Goal: Task Accomplishment & Management: Complete application form

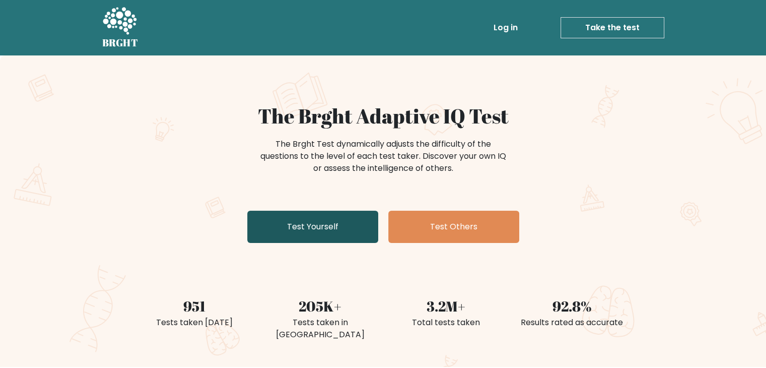
click at [326, 225] on link "Test Yourself" at bounding box center [312, 226] width 131 height 32
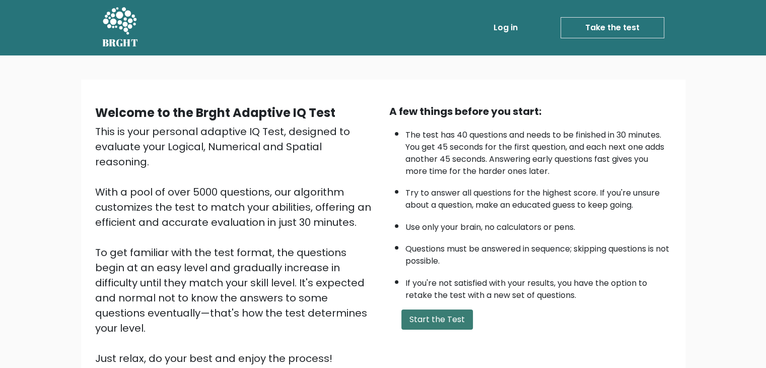
click at [433, 318] on button "Start the Test" at bounding box center [437, 319] width 72 height 20
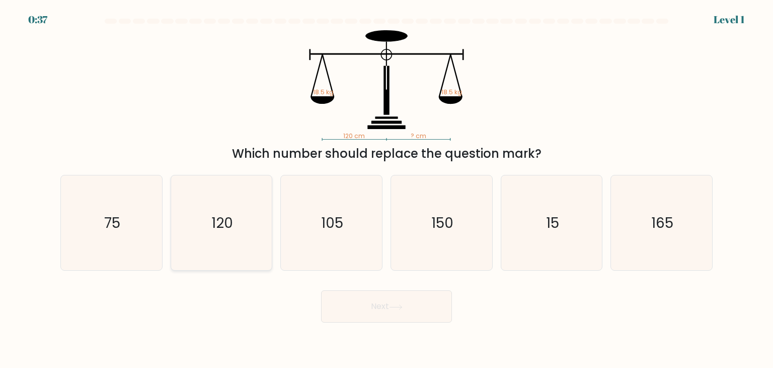
click at [228, 247] on icon "120" at bounding box center [221, 222] width 95 height 95
click at [387, 189] on input "b. 120" at bounding box center [387, 186] width 1 height 5
radio input "true"
click at [381, 315] on button "Next" at bounding box center [386, 306] width 131 height 32
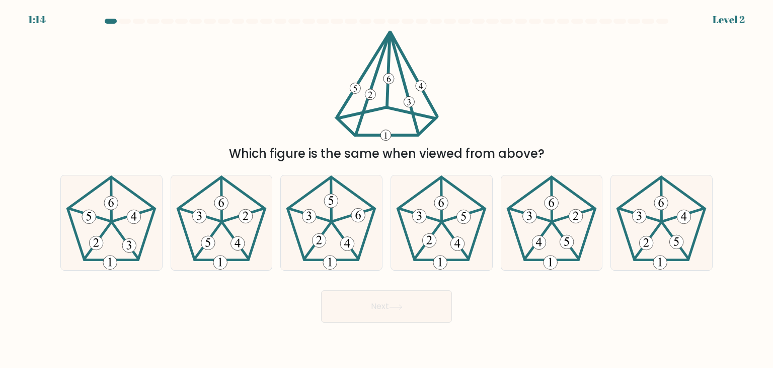
click at [381, 134] on 105_2 at bounding box center [386, 135] width 11 height 11
click at [91, 231] on icon at bounding box center [111, 222] width 95 height 95
click at [387, 189] on input "a." at bounding box center [387, 186] width 1 height 5
radio input "true"
click at [343, 310] on button "Next" at bounding box center [386, 306] width 131 height 32
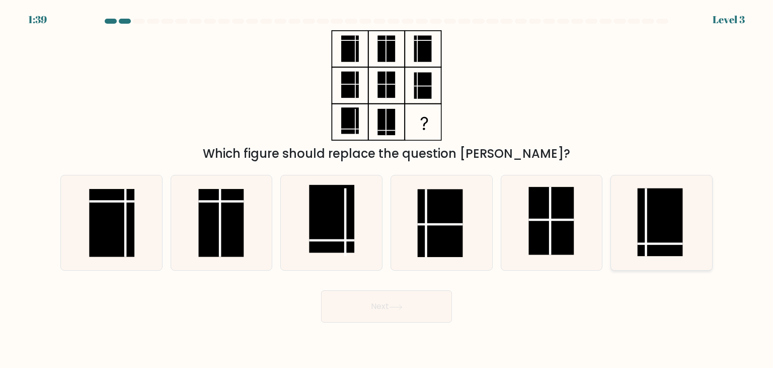
click at [660, 220] on rect at bounding box center [660, 222] width 45 height 68
click at [387, 189] on input "f." at bounding box center [387, 186] width 1 height 5
radio input "true"
click at [396, 307] on icon at bounding box center [396, 307] width 14 height 6
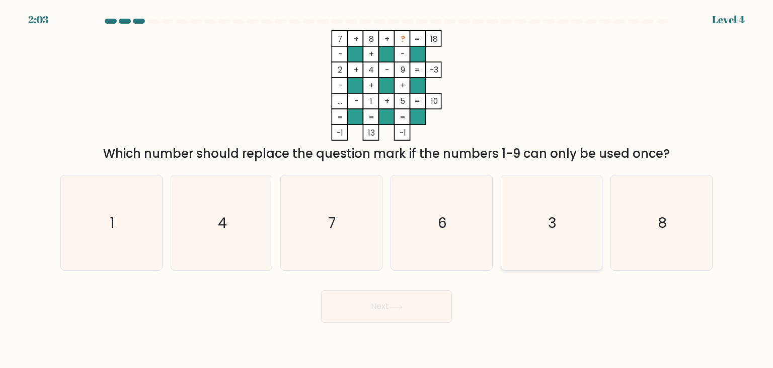
drag, startPoint x: 510, startPoint y: 213, endPoint x: 510, endPoint y: 219, distance: 5.5
click at [510, 219] on icon "3" at bounding box center [552, 222] width 95 height 95
click at [387, 189] on input "e. 3" at bounding box center [387, 186] width 1 height 5
radio input "true"
click at [412, 303] on button "Next" at bounding box center [386, 306] width 131 height 32
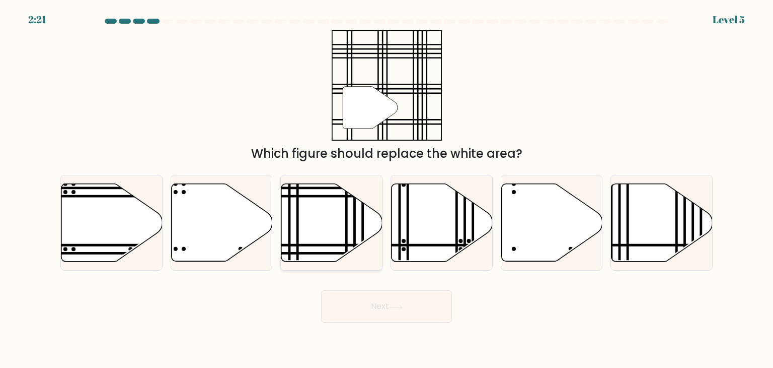
drag, startPoint x: 294, startPoint y: 268, endPoint x: 316, endPoint y: 230, distance: 44.7
click at [296, 269] on div at bounding box center [331, 223] width 102 height 96
click at [387, 189] on input "c." at bounding box center [387, 186] width 1 height 5
radio input "true"
click at [316, 229] on icon at bounding box center [332, 222] width 100 height 77
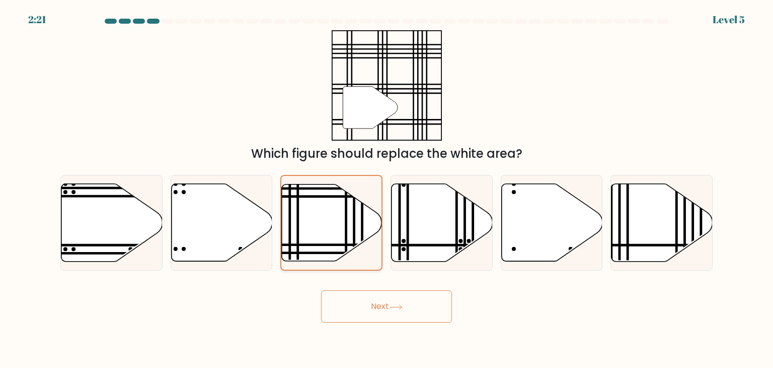
click at [387, 189] on input "c." at bounding box center [387, 186] width 1 height 5
click at [350, 314] on button "Next" at bounding box center [386, 306] width 131 height 32
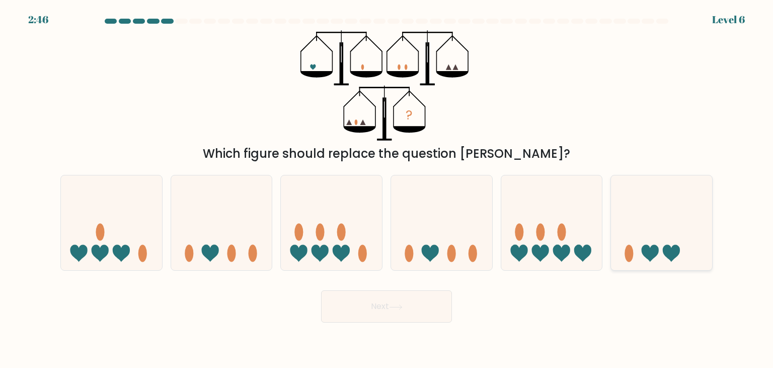
click at [654, 212] on icon at bounding box center [661, 223] width 101 height 84
click at [387, 189] on input "f." at bounding box center [387, 186] width 1 height 5
radio input "true"
click at [335, 306] on button "Next" at bounding box center [386, 306] width 131 height 32
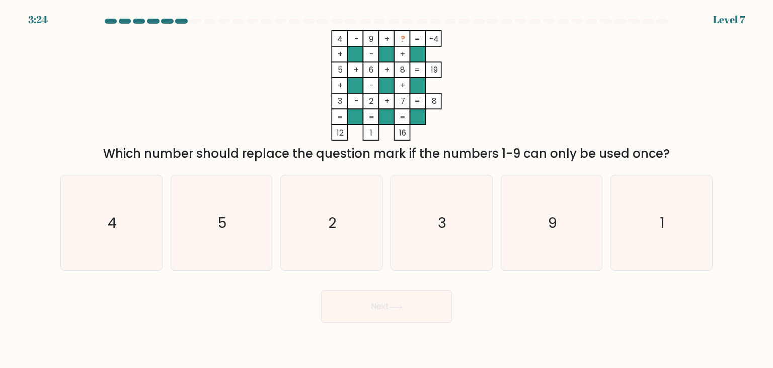
click at [239, 329] on body "3:24 Level 7" at bounding box center [386, 184] width 773 height 368
click at [677, 222] on icon "1" at bounding box center [661, 222] width 95 height 95
click at [387, 189] on input "f. 1" at bounding box center [387, 186] width 1 height 5
radio input "true"
click at [218, 232] on text "5" at bounding box center [222, 222] width 9 height 20
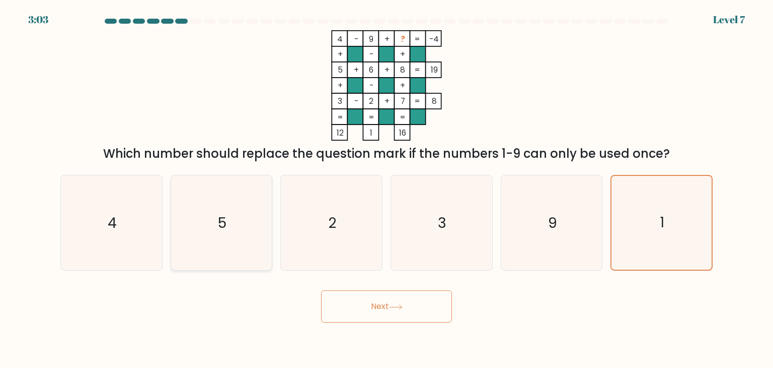
click at [387, 189] on input "b. 5" at bounding box center [387, 186] width 1 height 5
radio input "true"
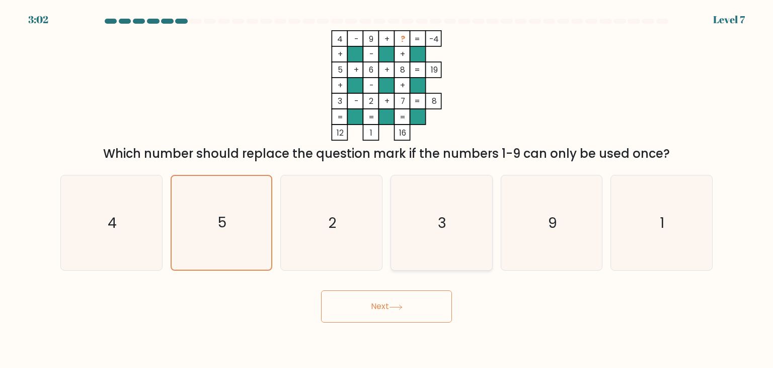
click at [407, 204] on icon "3" at bounding box center [441, 222] width 95 height 95
click at [387, 189] on input "d. 3" at bounding box center [387, 186] width 1 height 5
radio input "true"
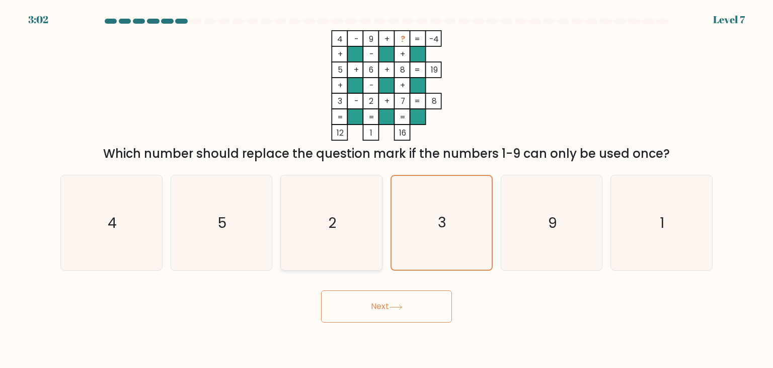
click at [338, 224] on icon "2" at bounding box center [331, 222] width 95 height 95
click at [387, 189] on input "c. 2" at bounding box center [387, 186] width 1 height 5
radio input "true"
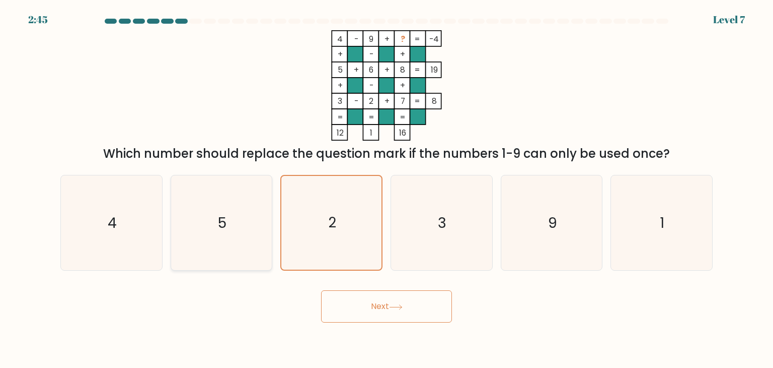
click at [183, 196] on icon "5" at bounding box center [221, 222] width 95 height 95
click at [387, 189] on input "b. 5" at bounding box center [387, 186] width 1 height 5
radio input "true"
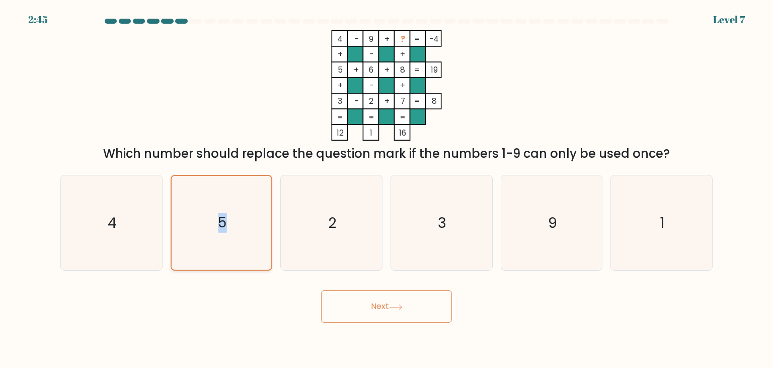
click at [183, 196] on icon "5" at bounding box center [222, 223] width 94 height 94
click at [387, 189] on input "b. 5" at bounding box center [387, 186] width 1 height 5
click at [183, 196] on icon "5" at bounding box center [222, 223] width 94 height 94
click at [387, 189] on input "b. 5" at bounding box center [387, 186] width 1 height 5
click at [668, 181] on icon "1" at bounding box center [661, 222] width 95 height 95
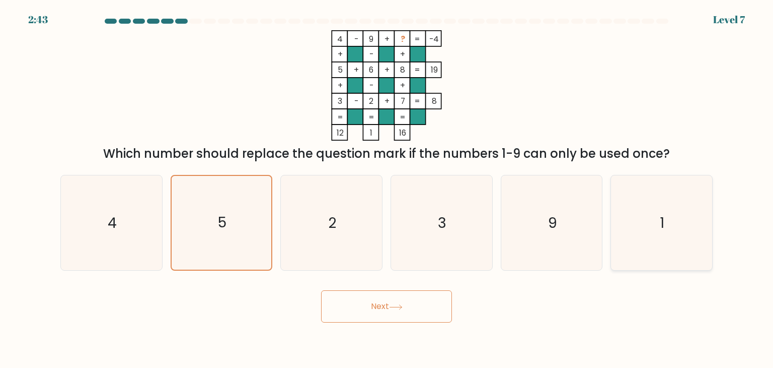
click at [387, 184] on input "f. 1" at bounding box center [387, 186] width 1 height 5
radio input "true"
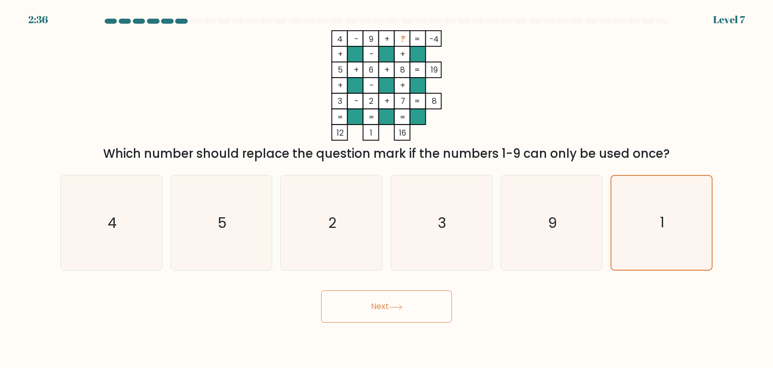
click at [398, 313] on button "Next" at bounding box center [386, 306] width 131 height 32
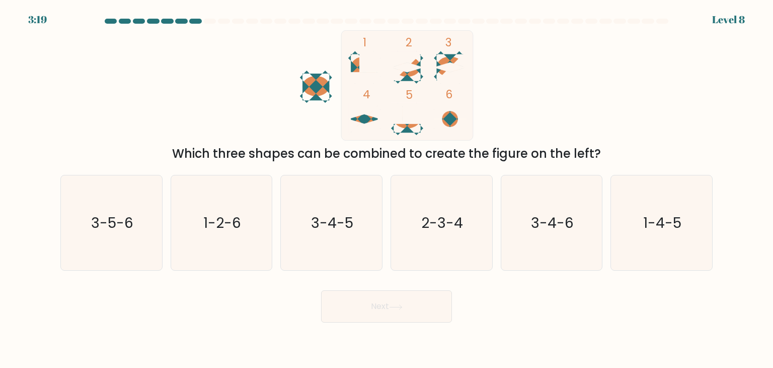
click at [237, 289] on div "Next" at bounding box center [386, 302] width 665 height 40
click at [457, 240] on icon "2-3-4" at bounding box center [441, 222] width 95 height 95
click at [387, 189] on input "d. 2-3-4" at bounding box center [387, 186] width 1 height 5
radio input "true"
click at [356, 310] on button "Next" at bounding box center [386, 306] width 131 height 32
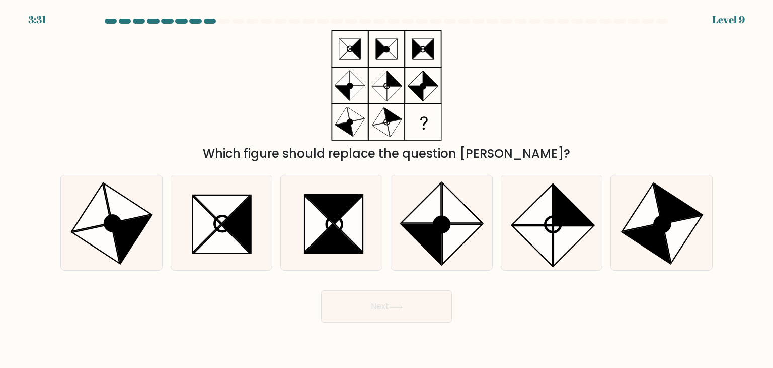
click at [367, 309] on button "Next" at bounding box center [386, 306] width 131 height 32
click at [283, 331] on body "3:30 Level 9" at bounding box center [386, 184] width 773 height 368
click at [678, 217] on icon at bounding box center [679, 202] width 48 height 39
click at [387, 189] on input "f." at bounding box center [387, 186] width 1 height 5
radio input "true"
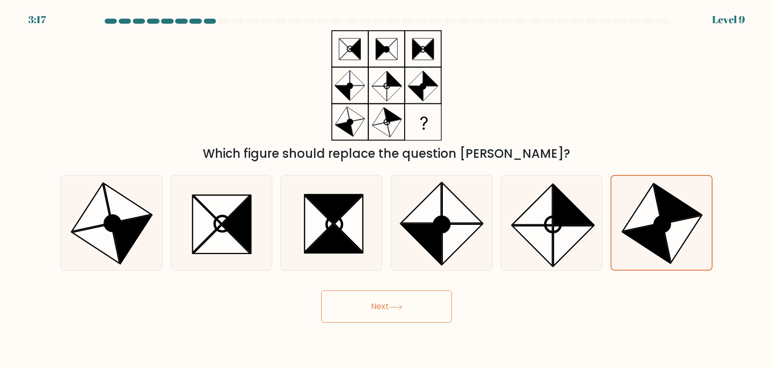
click at [576, 295] on div "Next" at bounding box center [386, 302] width 665 height 40
click at [415, 303] on button "Next" at bounding box center [386, 306] width 131 height 32
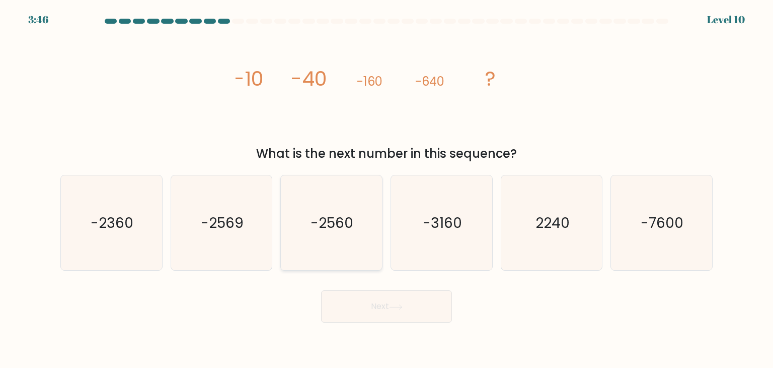
click at [299, 234] on icon "-2560" at bounding box center [331, 222] width 95 height 95
click at [387, 189] on input "c. -2560" at bounding box center [387, 186] width 1 height 5
radio input "true"
click at [332, 302] on button "Next" at bounding box center [386, 306] width 131 height 32
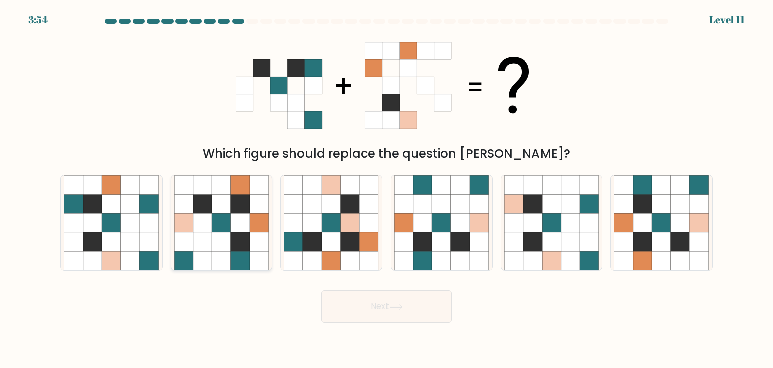
click at [244, 263] on icon at bounding box center [240, 260] width 19 height 19
click at [387, 189] on input "b." at bounding box center [387, 186] width 1 height 5
radio input "true"
click at [730, 259] on form at bounding box center [386, 171] width 773 height 304
click at [712, 252] on div at bounding box center [662, 223] width 102 height 96
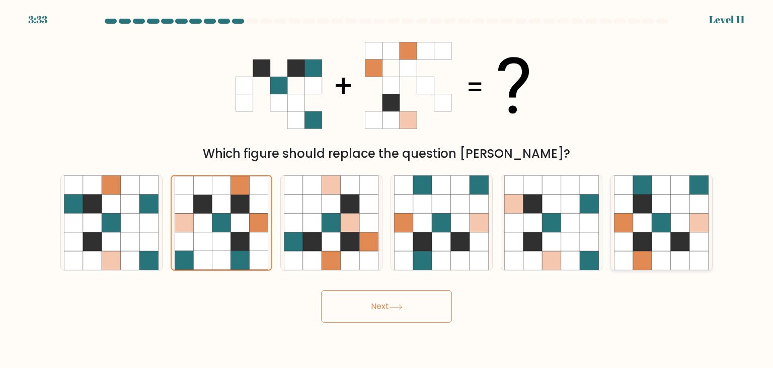
click at [387, 189] on input "f." at bounding box center [387, 186] width 1 height 5
radio input "true"
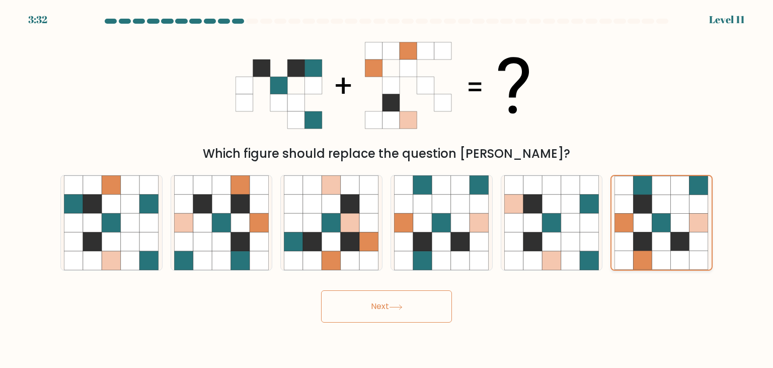
click at [696, 256] on icon at bounding box center [699, 260] width 19 height 19
click at [387, 189] on input "f." at bounding box center [387, 186] width 1 height 5
drag, startPoint x: 340, startPoint y: 206, endPoint x: 331, endPoint y: 207, distance: 8.6
click at [333, 206] on icon at bounding box center [331, 203] width 19 height 19
click at [387, 189] on input "c." at bounding box center [387, 186] width 1 height 5
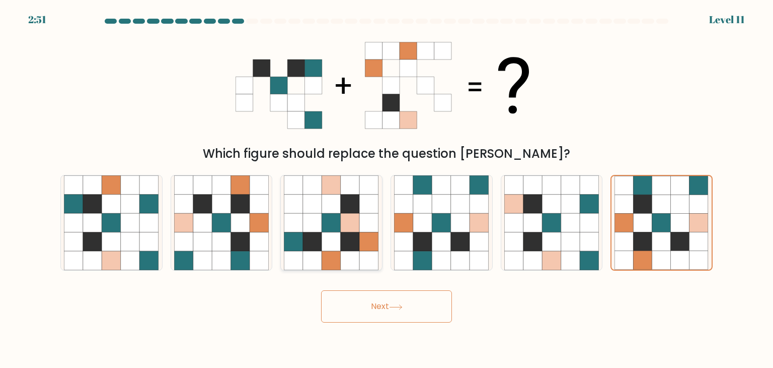
radio input "true"
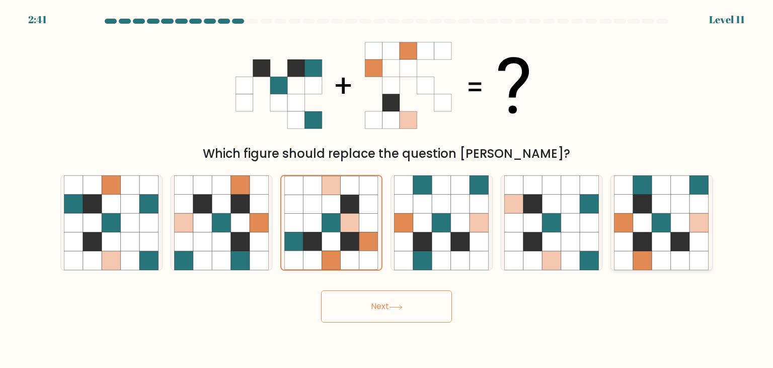
click at [635, 264] on icon at bounding box center [642, 260] width 19 height 19
click at [387, 189] on input "f." at bounding box center [387, 186] width 1 height 5
radio input "true"
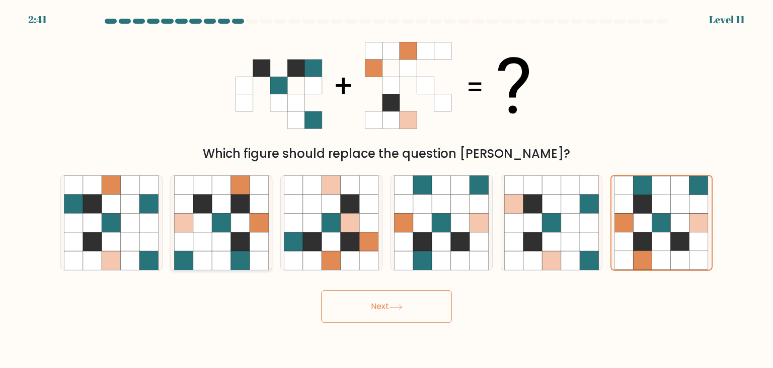
click at [207, 230] on icon at bounding box center [202, 222] width 19 height 19
click at [387, 189] on input "b." at bounding box center [387, 186] width 1 height 5
radio input "true"
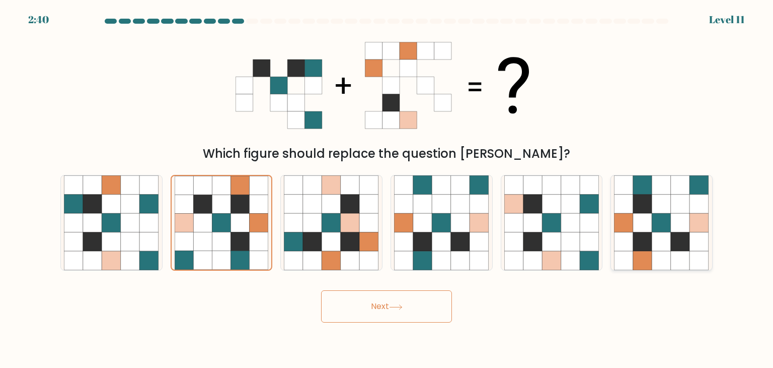
click at [671, 263] on icon at bounding box center [680, 260] width 19 height 19
click at [387, 189] on input "f." at bounding box center [387, 186] width 1 height 5
radio input "true"
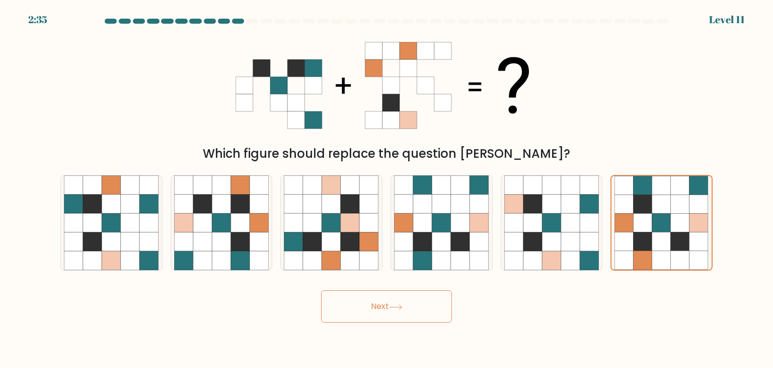
click at [584, 365] on body "2:35 Level 11" at bounding box center [386, 184] width 773 height 368
click at [222, 236] on icon at bounding box center [221, 241] width 19 height 19
click at [387, 189] on input "b." at bounding box center [387, 186] width 1 height 5
radio input "true"
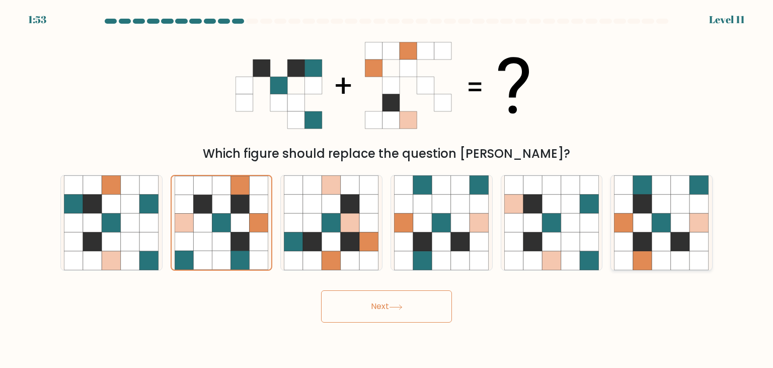
click at [652, 211] on icon at bounding box center [642, 203] width 19 height 19
click at [387, 189] on input "f." at bounding box center [387, 186] width 1 height 5
radio input "true"
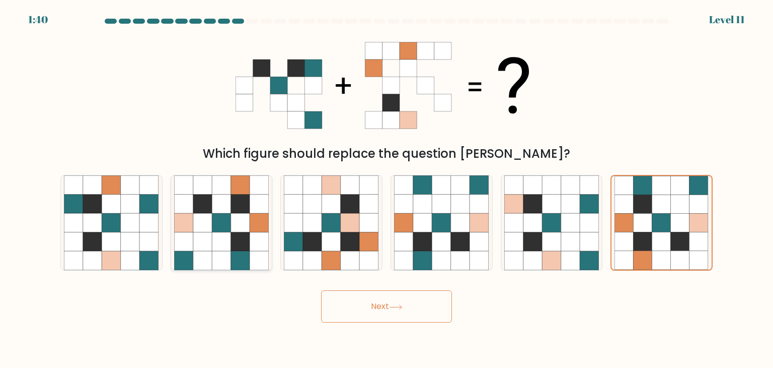
click at [221, 224] on icon at bounding box center [221, 222] width 19 height 19
click at [387, 189] on input "b." at bounding box center [387, 186] width 1 height 5
radio input "true"
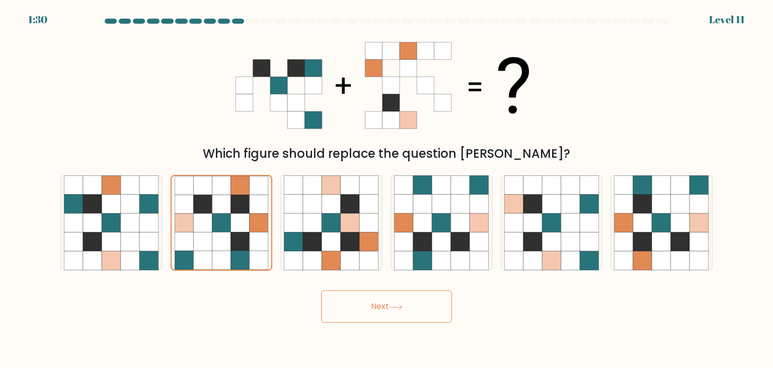
click at [282, 335] on body "1:30 Level 11" at bounding box center [386, 184] width 773 height 368
click at [344, 314] on button "Next" at bounding box center [386, 306] width 131 height 32
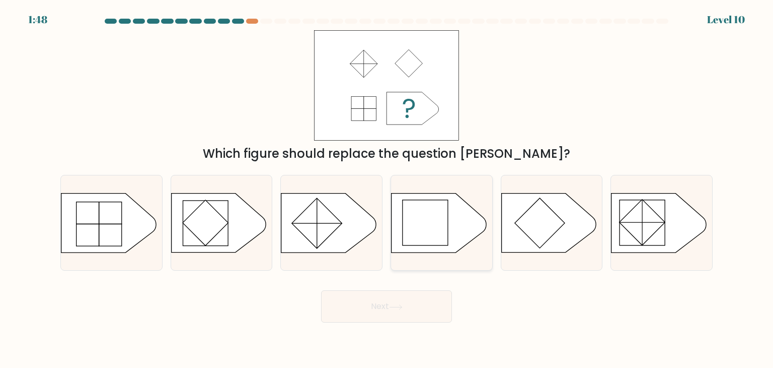
click at [430, 234] on rect at bounding box center [425, 222] width 45 height 45
click at [387, 189] on input "d." at bounding box center [387, 186] width 1 height 5
radio input "true"
click at [383, 315] on button "Next" at bounding box center [386, 306] width 131 height 32
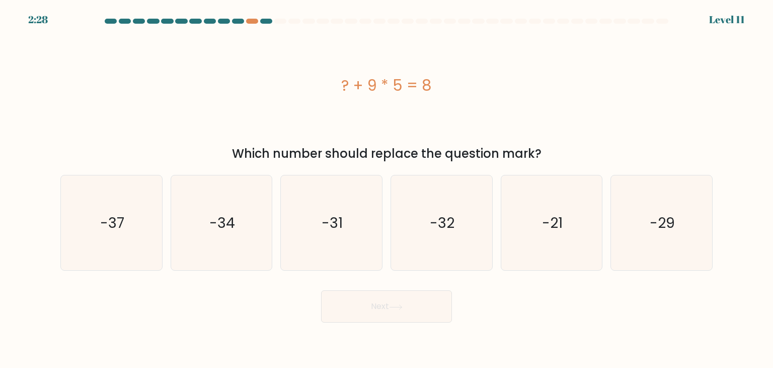
drag, startPoint x: 383, startPoint y: 315, endPoint x: 381, endPoint y: 330, distance: 15.2
click at [135, 232] on icon "-37" at bounding box center [111, 222] width 95 height 95
click at [387, 189] on input "a. -37" at bounding box center [387, 186] width 1 height 5
radio input "true"
click at [358, 315] on button "Next" at bounding box center [386, 306] width 131 height 32
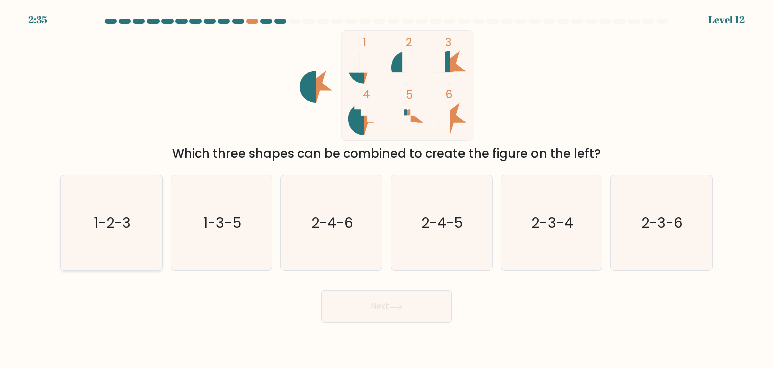
click at [100, 233] on icon "1-2-3" at bounding box center [111, 222] width 95 height 95
click at [387, 189] on input "a. 1-2-3" at bounding box center [387, 186] width 1 height 5
radio input "true"
click at [365, 304] on button "Next" at bounding box center [386, 306] width 131 height 32
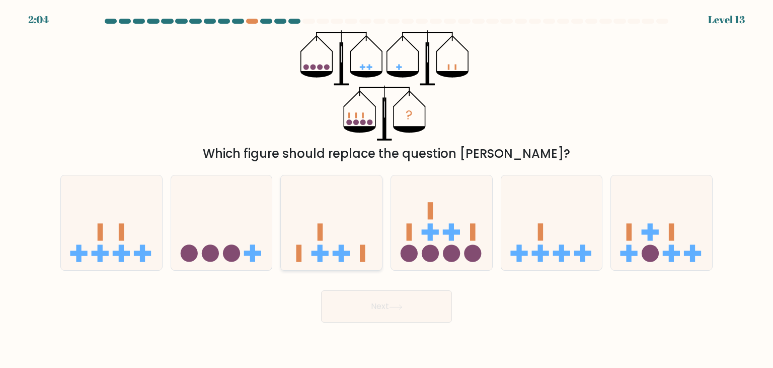
click at [326, 206] on icon at bounding box center [331, 223] width 101 height 84
click at [387, 189] on input "c." at bounding box center [387, 186] width 1 height 5
radio input "true"
click at [385, 304] on button "Next" at bounding box center [386, 306] width 131 height 32
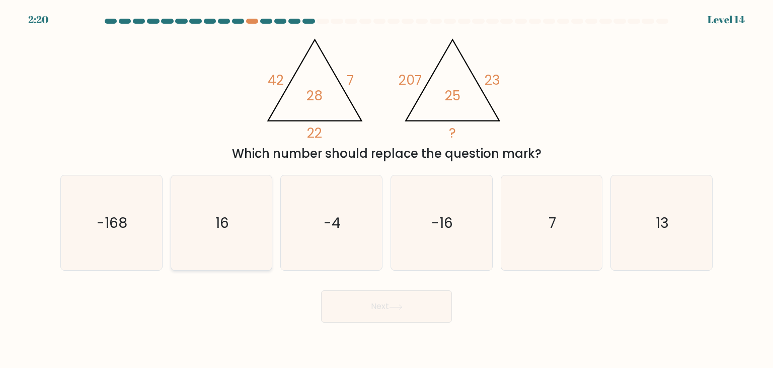
click at [191, 244] on icon "16" at bounding box center [221, 222] width 95 height 95
click at [387, 189] on input "b. 16" at bounding box center [387, 186] width 1 height 5
radio input "true"
click at [398, 315] on button "Next" at bounding box center [386, 306] width 131 height 32
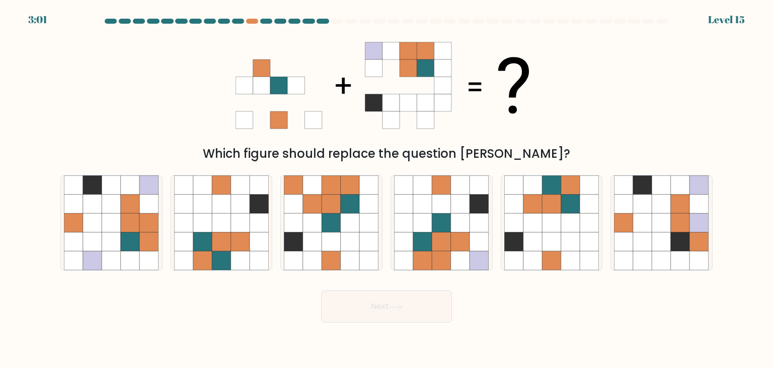
click at [218, 327] on body "3:01 Level 15" at bounding box center [386, 184] width 773 height 368
click at [420, 243] on icon at bounding box center [422, 241] width 19 height 19
click at [387, 189] on input "d." at bounding box center [387, 186] width 1 height 5
radio input "true"
click at [397, 304] on icon at bounding box center [396, 307] width 14 height 6
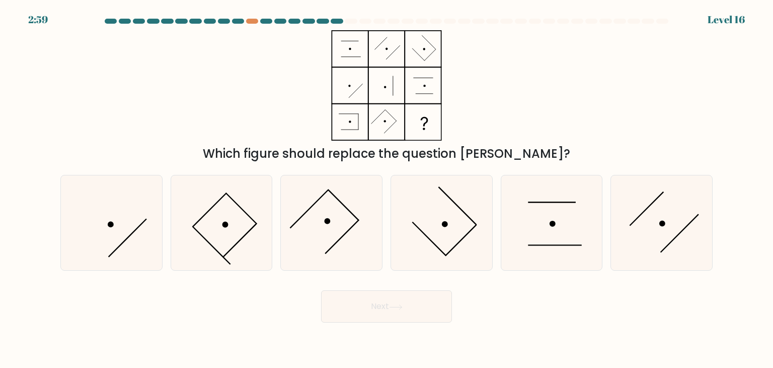
drag, startPoint x: 329, startPoint y: 81, endPoint x: 265, endPoint y: 127, distance: 79.3
click at [265, 127] on div "Which figure should replace the question [PERSON_NAME]?" at bounding box center [386, 96] width 665 height 132
click at [249, 15] on div "2:04 Level 16" at bounding box center [386, 13] width 773 height 27
click at [249, 23] on div at bounding box center [252, 21] width 12 height 5
click at [256, 20] on div at bounding box center [252, 21] width 12 height 5
